Goal: Find contact information: Find contact information

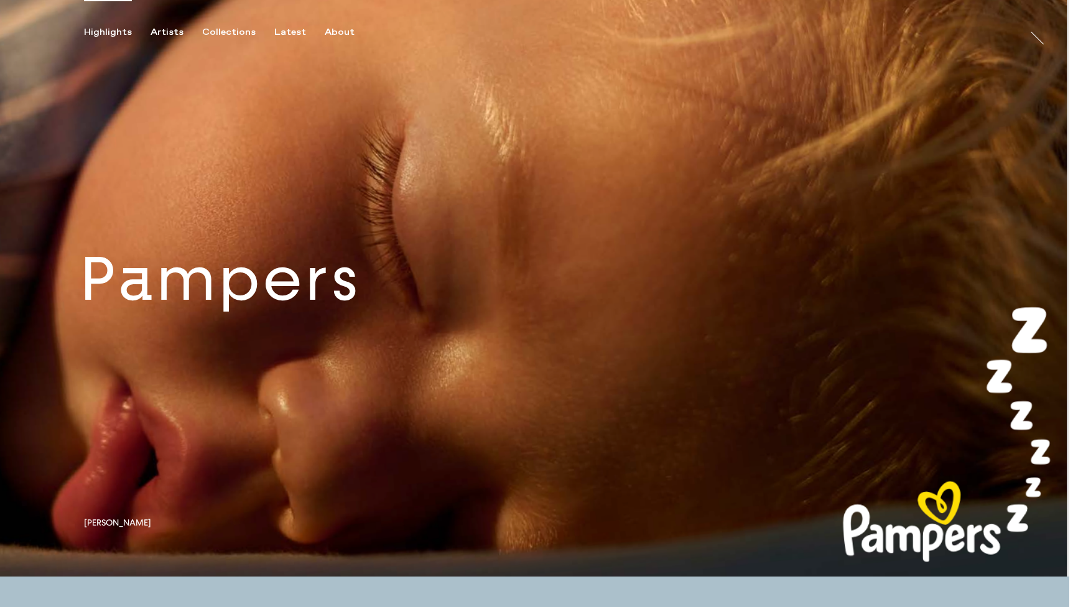
click at [327, 299] on link at bounding box center [535, 288] width 1070 height 577
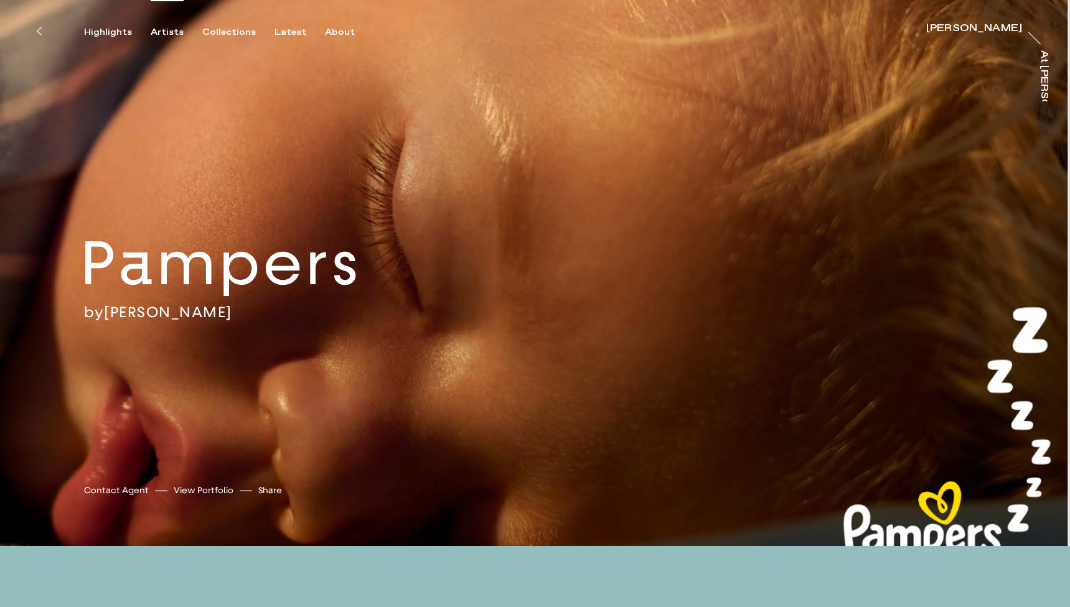
click at [171, 29] on div "Artists" at bounding box center [167, 32] width 33 height 11
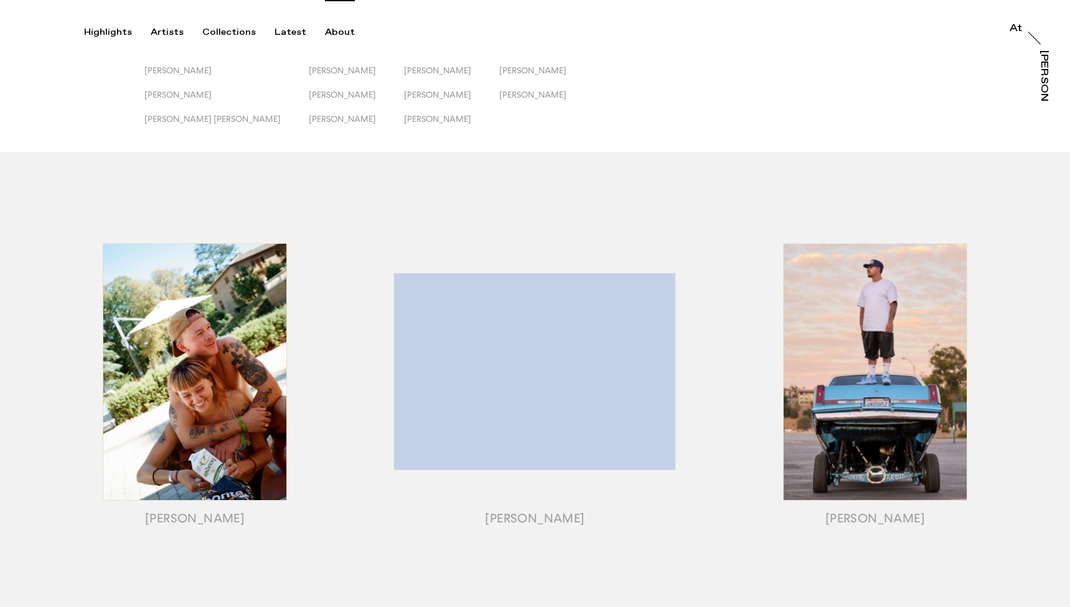
click at [325, 32] on div "About" at bounding box center [340, 32] width 30 height 11
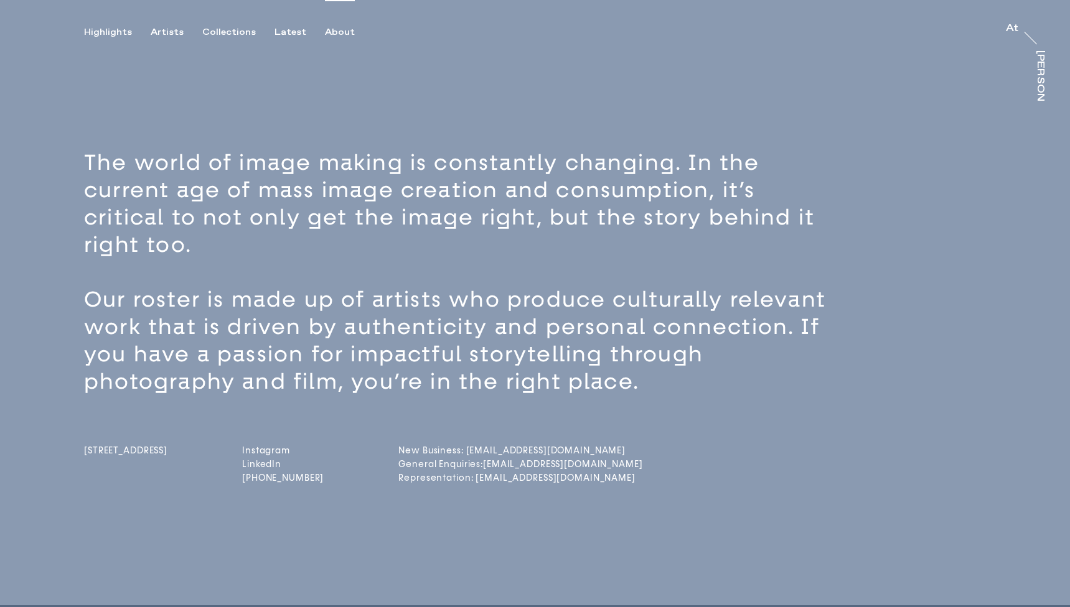
drag, startPoint x: 120, startPoint y: 492, endPoint x: 75, endPoint y: 468, distance: 51.2
click at [75, 468] on div "The world of image making is constantly changing. In the current age of mass im…" at bounding box center [535, 355] width 1070 height 499
copy span "N1 4EN"
drag, startPoint x: 62, startPoint y: 439, endPoint x: 124, endPoint y: 462, distance: 66.6
click at [124, 462] on div "The world of image making is constantly changing. In the current age of mass im…" at bounding box center [535, 355] width 1070 height 499
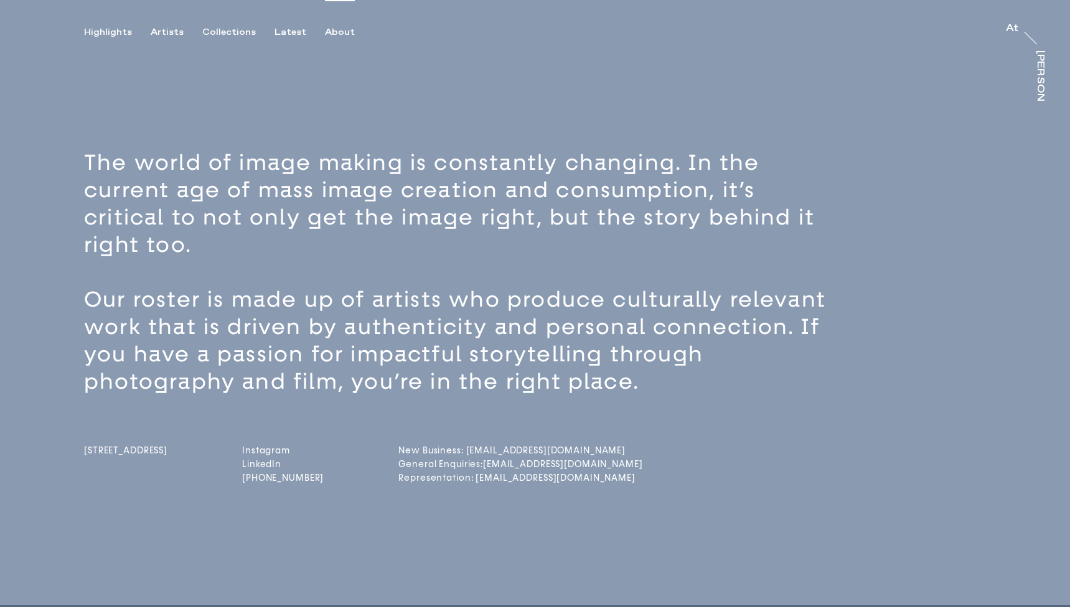
copy span "Unit 25 92-96 De Beauvoir"
